Goal: Transaction & Acquisition: Purchase product/service

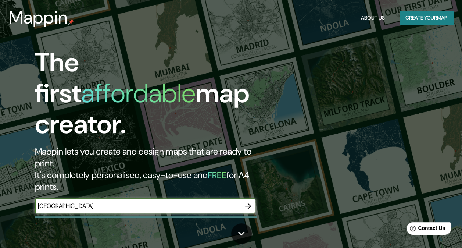
drag, startPoint x: 87, startPoint y: 176, endPoint x: 27, endPoint y: 178, distance: 59.6
click at [27, 178] on div "The first affordable map creator. Mappin lets you create and design maps that a…" at bounding box center [150, 134] width 277 height 174
type input "[GEOGRAPHIC_DATA]"
click at [245, 202] on icon "button" at bounding box center [248, 206] width 9 height 9
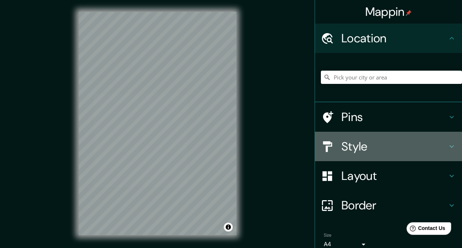
click at [367, 144] on h4 "Style" at bounding box center [395, 146] width 106 height 15
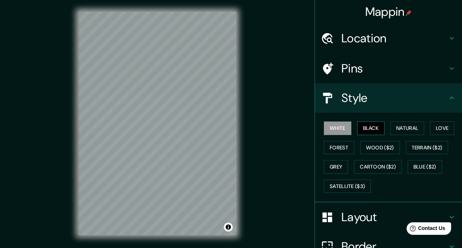
click at [365, 131] on button "Black" at bounding box center [372, 128] width 28 height 14
click at [400, 128] on button "Natural" at bounding box center [408, 128] width 34 height 14
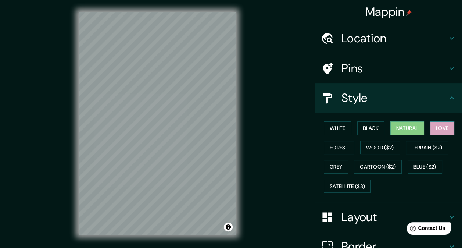
click at [435, 128] on button "Love" at bounding box center [442, 128] width 24 height 14
click at [346, 147] on button "Forest" at bounding box center [339, 148] width 31 height 14
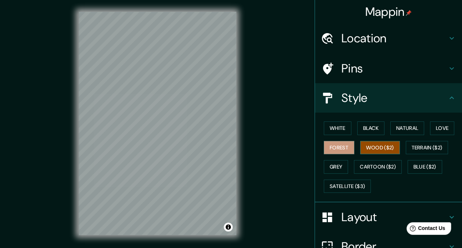
click at [376, 145] on button "Wood ($2)" at bounding box center [380, 148] width 40 height 14
click at [415, 146] on button "Terrain ($2)" at bounding box center [427, 148] width 43 height 14
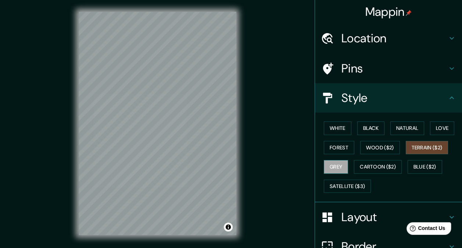
click at [333, 165] on button "Grey" at bounding box center [336, 167] width 24 height 14
click at [395, 125] on button "Natural" at bounding box center [408, 128] width 34 height 14
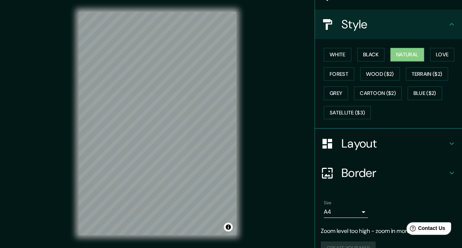
click at [360, 138] on h4 "Layout" at bounding box center [395, 143] width 106 height 15
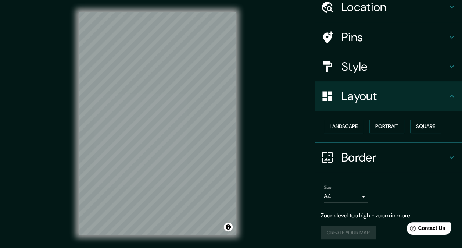
scroll to position [31, 0]
click at [421, 127] on button "Square" at bounding box center [425, 127] width 31 height 14
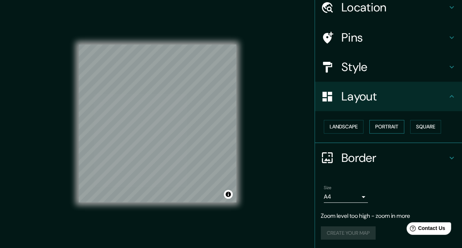
click at [379, 127] on button "Portrait" at bounding box center [387, 127] width 35 height 14
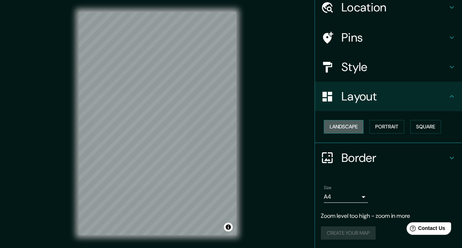
click at [348, 128] on button "Landscape" at bounding box center [344, 127] width 40 height 14
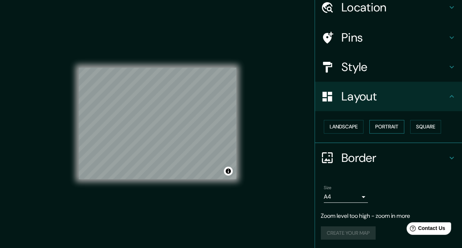
click at [376, 127] on button "Portrait" at bounding box center [387, 127] width 35 height 14
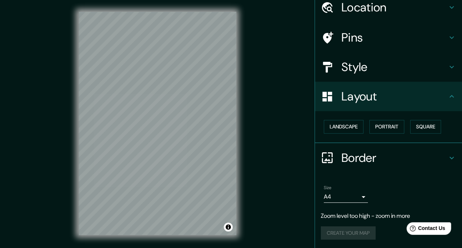
click at [351, 155] on h4 "Border" at bounding box center [395, 157] width 106 height 15
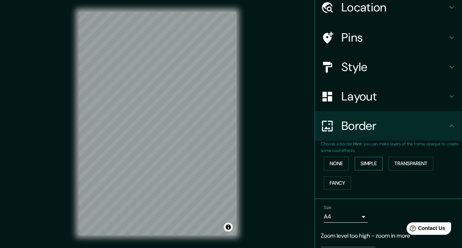
scroll to position [51, 0]
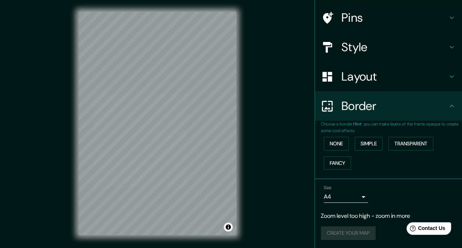
click at [335, 196] on body "Mappin Location Pins Style Layout Border Choose a border. Hint : you can make l…" at bounding box center [231, 124] width 462 height 248
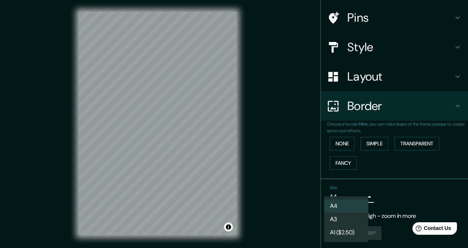
click at [335, 215] on li "A3" at bounding box center [346, 219] width 44 height 13
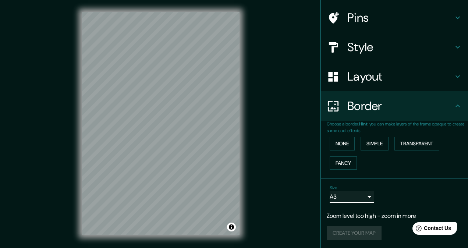
type input "a4"
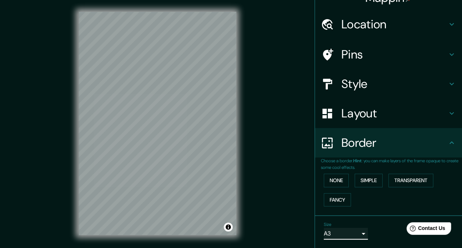
scroll to position [0, 0]
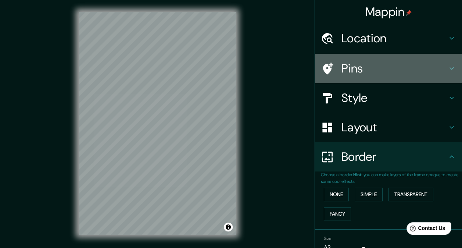
click at [352, 74] on h4 "Pins" at bounding box center [395, 68] width 106 height 15
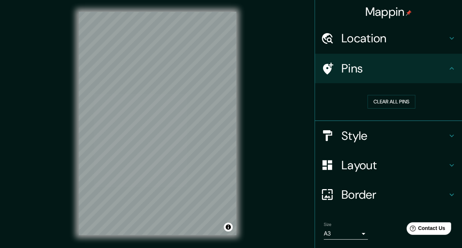
click at [359, 43] on h4 "Location" at bounding box center [395, 38] width 106 height 15
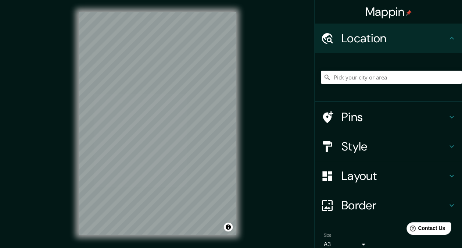
click at [364, 118] on h4 "Pins" at bounding box center [395, 117] width 106 height 15
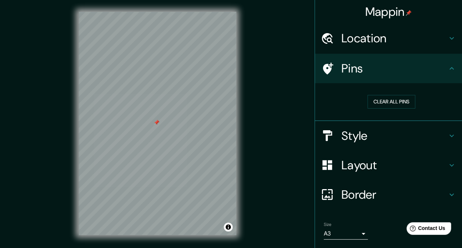
drag, startPoint x: 130, startPoint y: 106, endPoint x: 156, endPoint y: 123, distance: 31.1
click at [156, 123] on div at bounding box center [157, 123] width 6 height 6
click at [394, 105] on button "Clear all pins" at bounding box center [392, 102] width 48 height 14
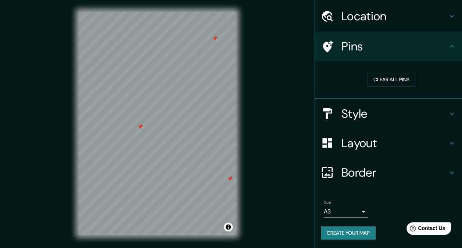
scroll to position [37, 0]
